Goal: Transaction & Acquisition: Purchase product/service

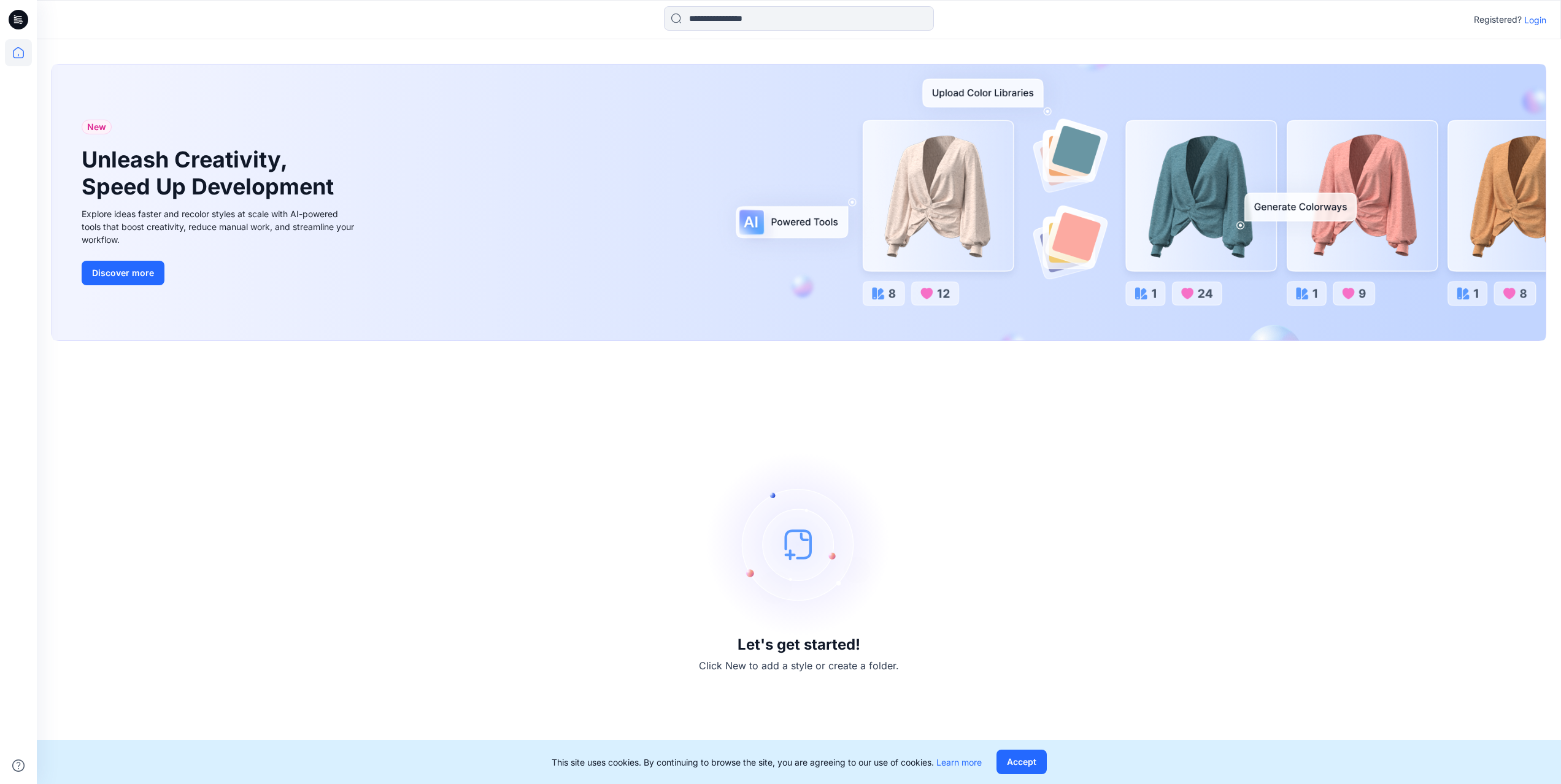
click at [1537, 16] on p "Login" at bounding box center [1536, 20] width 22 height 13
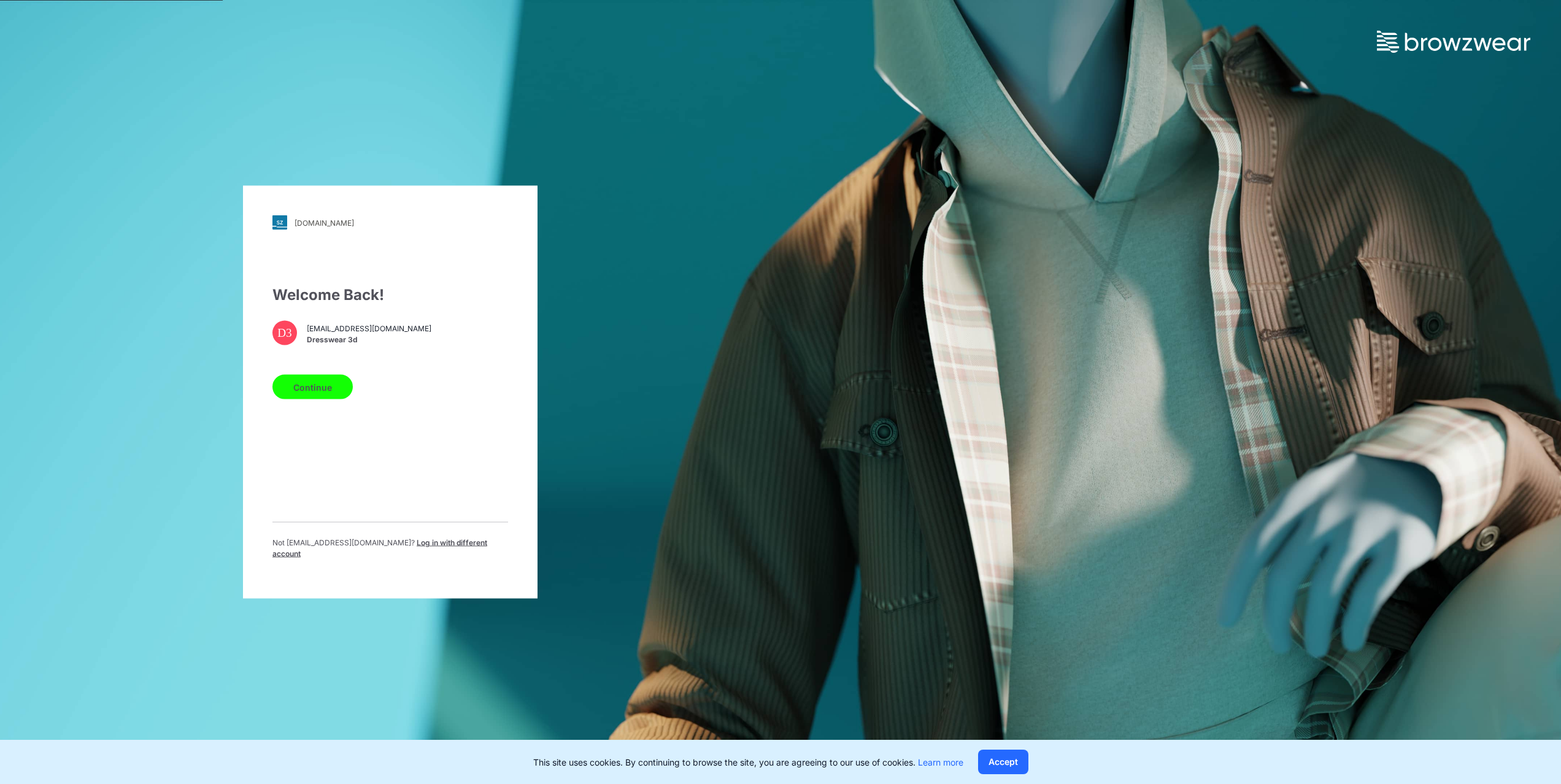
click at [316, 391] on button "Continue" at bounding box center [313, 387] width 80 height 24
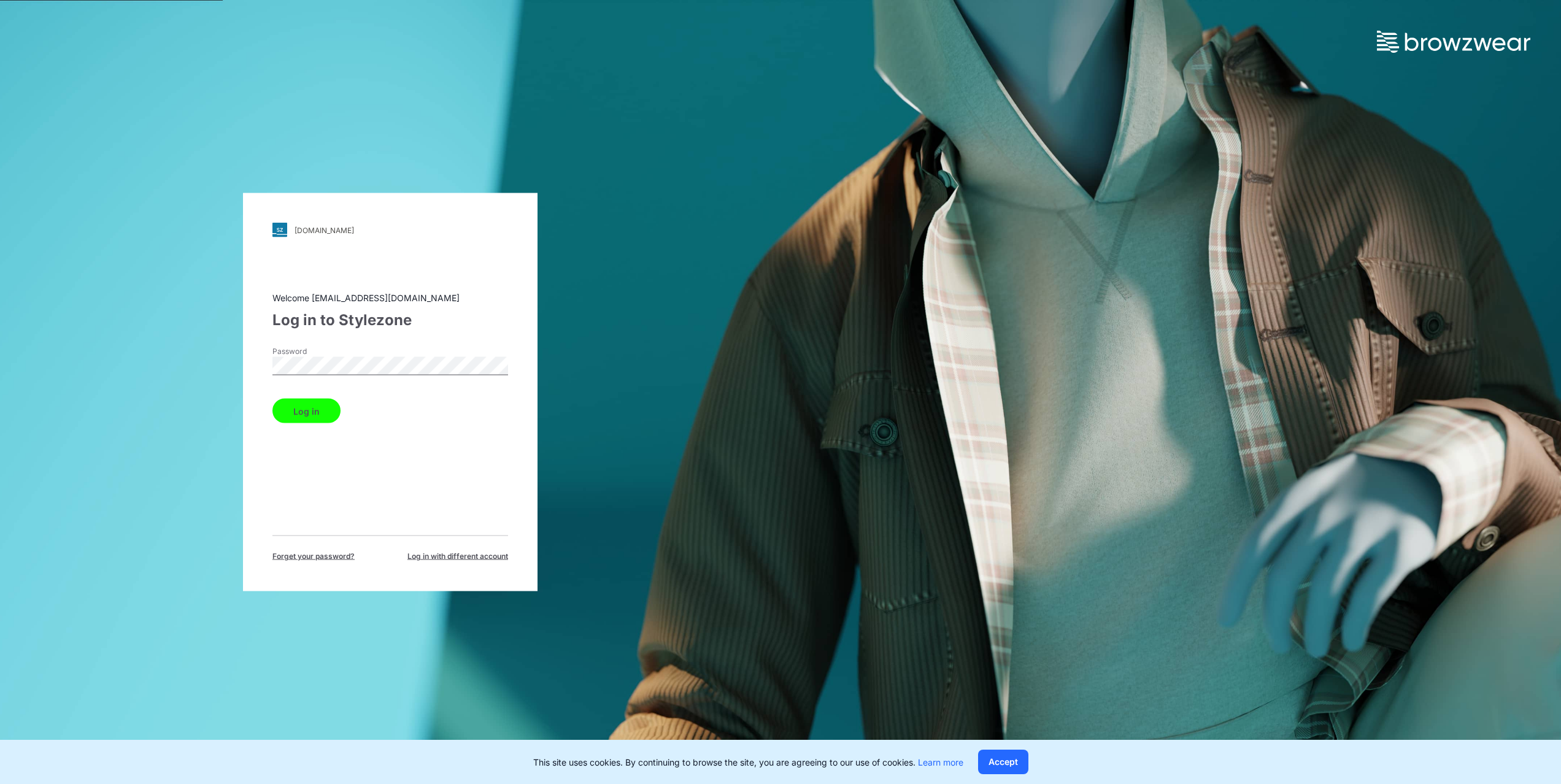
click at [302, 413] on button "Log in" at bounding box center [306, 411] width 68 height 24
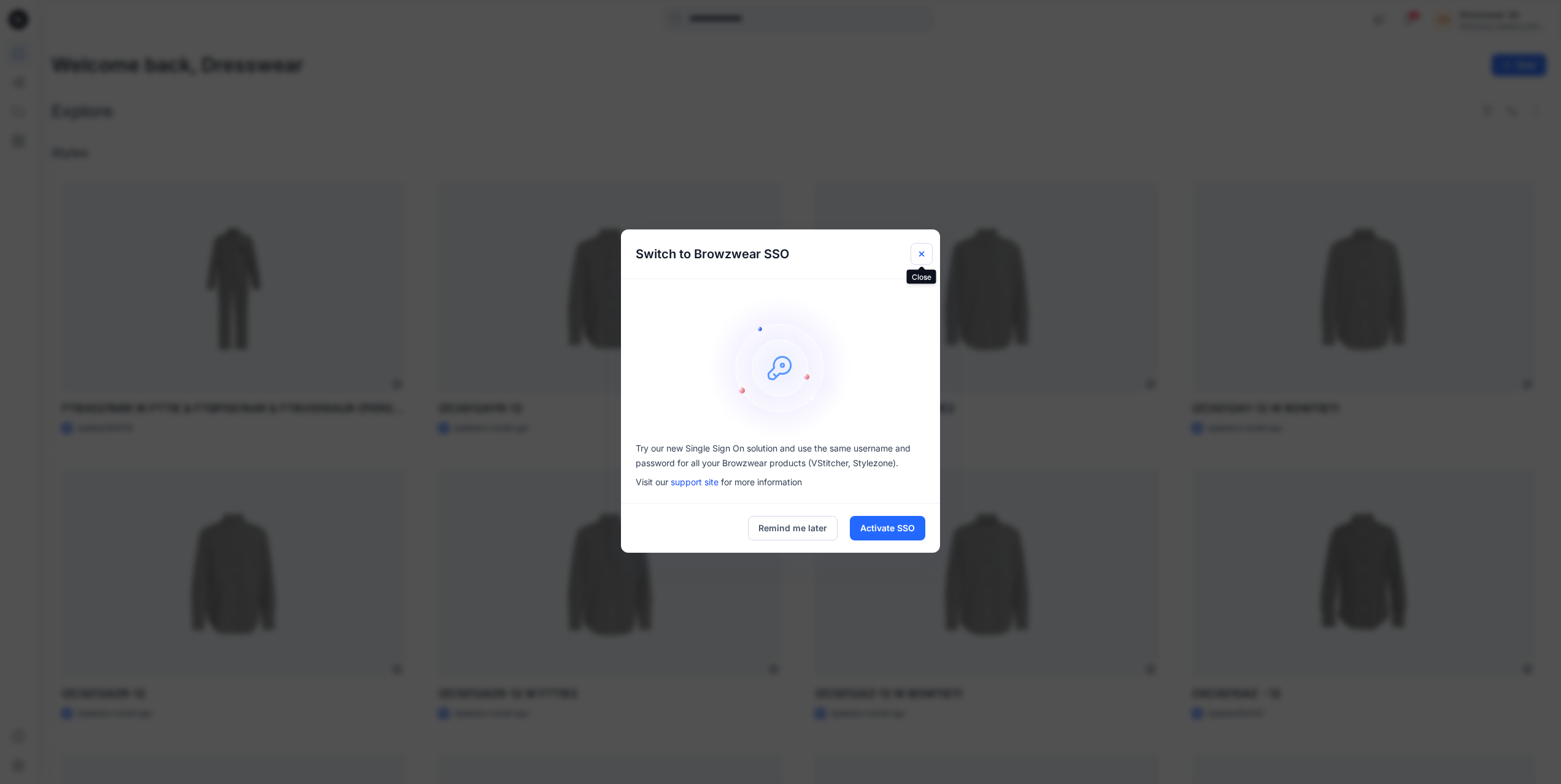
click at [921, 254] on icon "Close" at bounding box center [921, 253] width 5 height 5
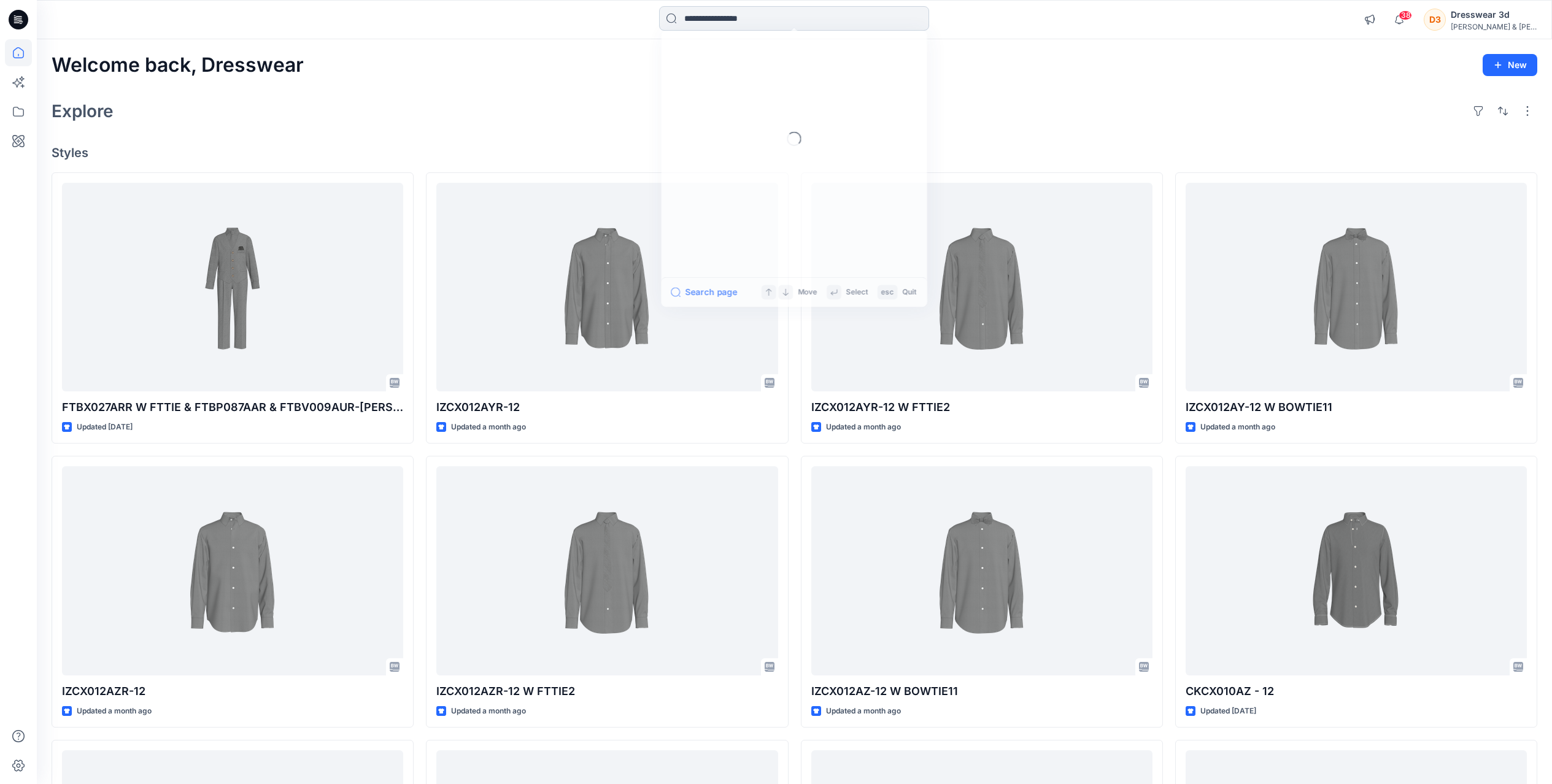
click at [757, 21] on input at bounding box center [794, 19] width 270 height 24
type input "*********"
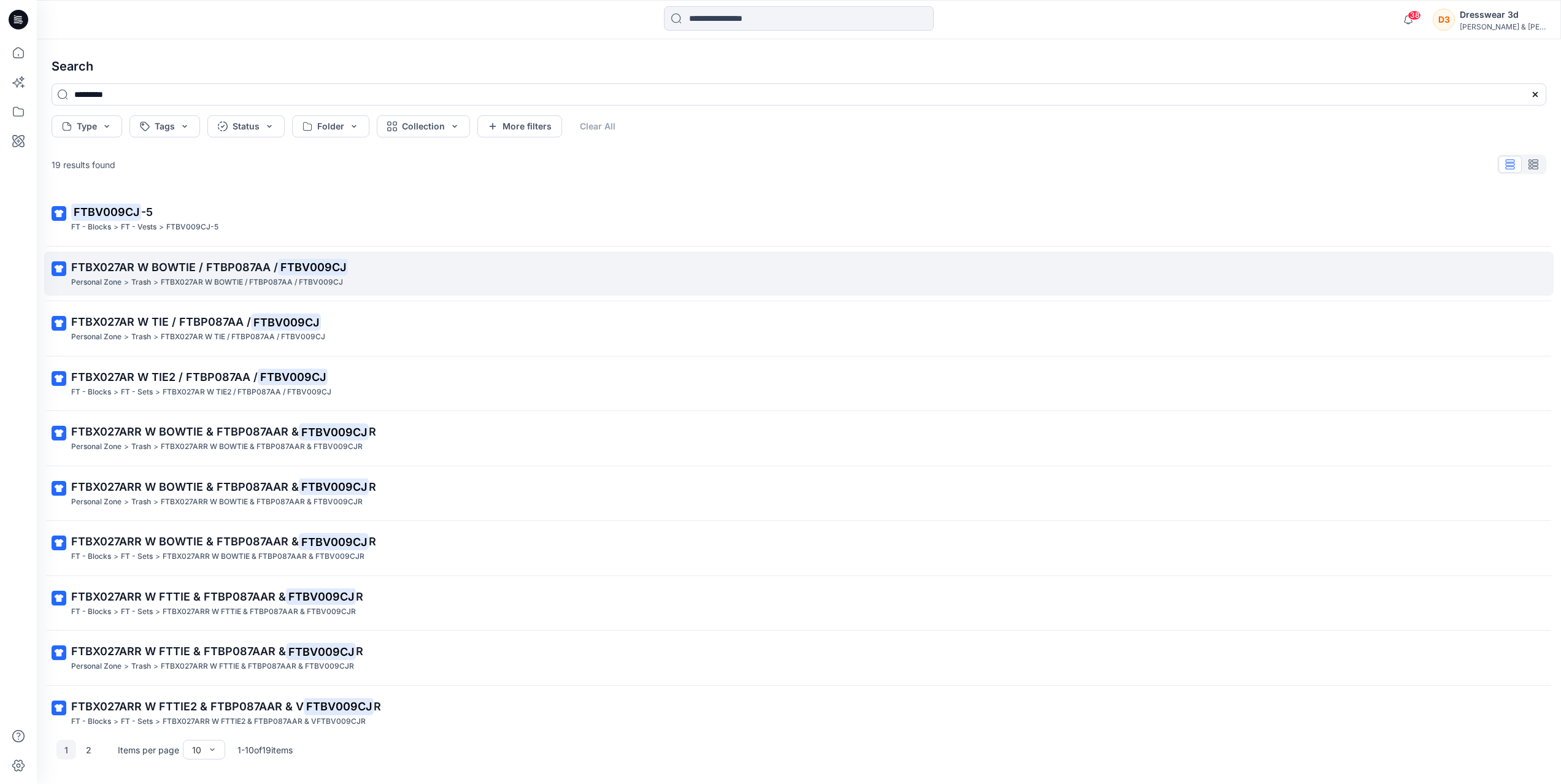
click at [148, 265] on span "FTBX027AR W BOWTIE / FTBP087AA /" at bounding box center [175, 267] width 207 height 13
